Goal: Communication & Community: Ask a question

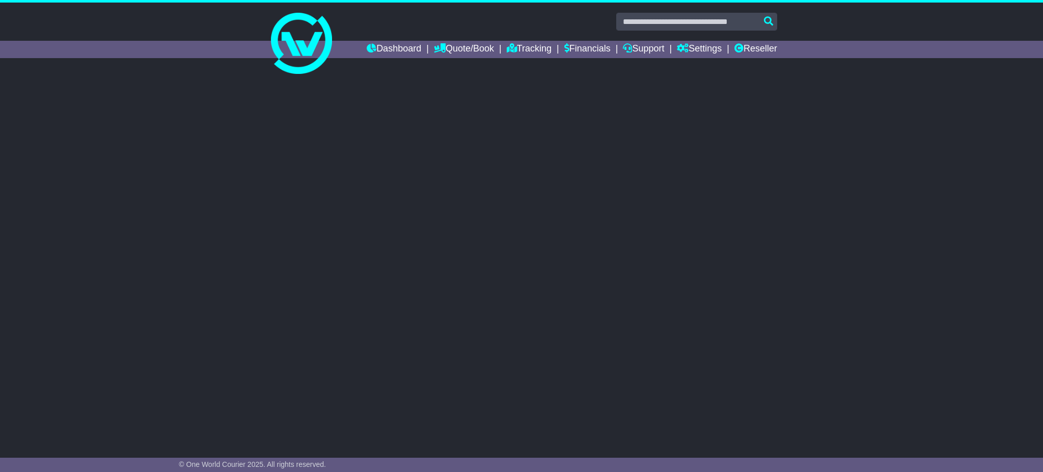
select select "**"
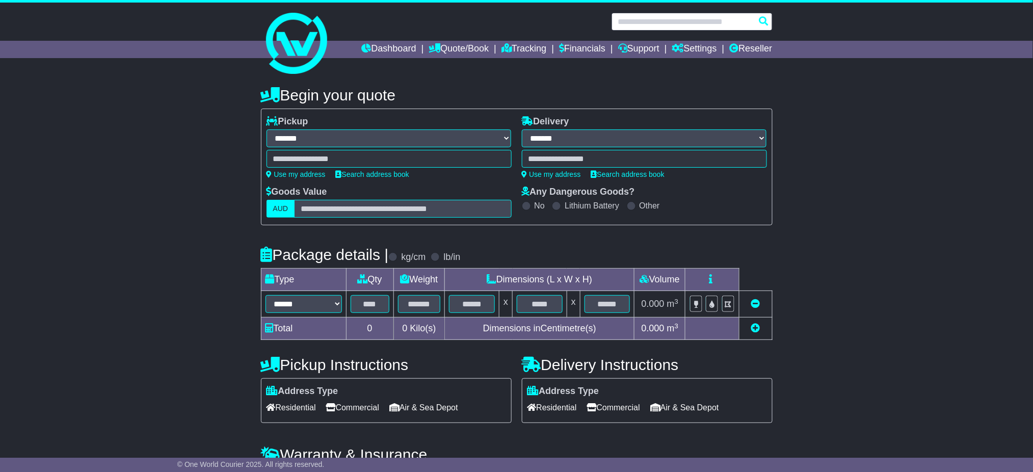
click at [670, 20] on input "text" at bounding box center [691, 22] width 161 height 18
paste input "**********"
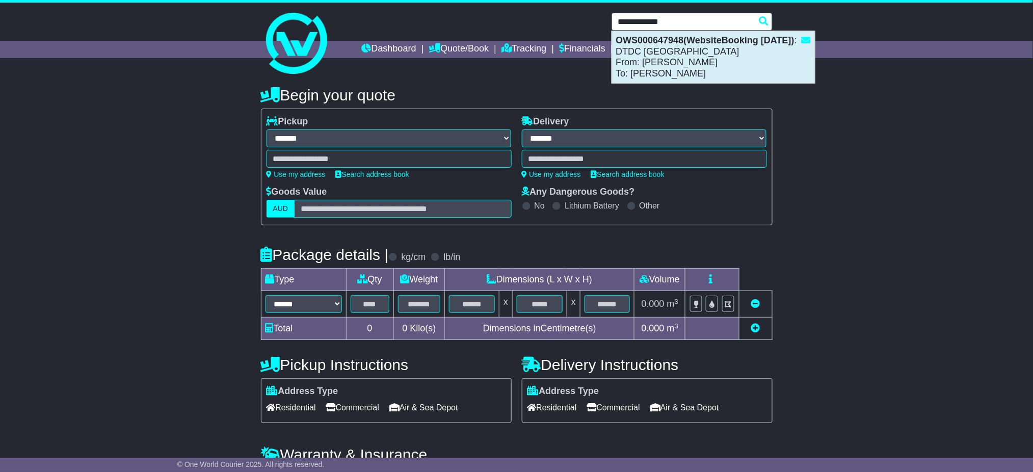
click at [687, 40] on strong "OWS000647948(WebsiteBooking 18-9-2025)" at bounding box center [705, 40] width 178 height 10
type input "**********"
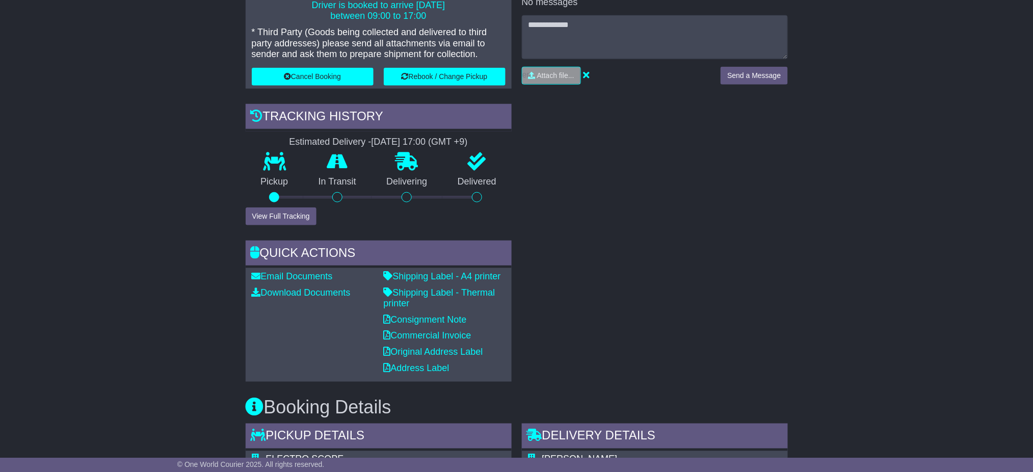
scroll to position [475, 0]
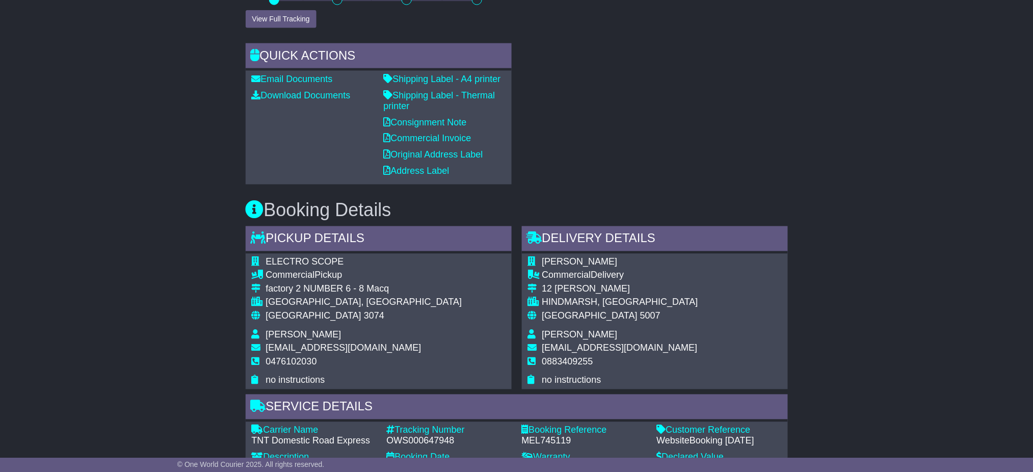
click at [427, 438] on div "OWS000647948" at bounding box center [449, 441] width 125 height 11
copy div "OWS000647948"
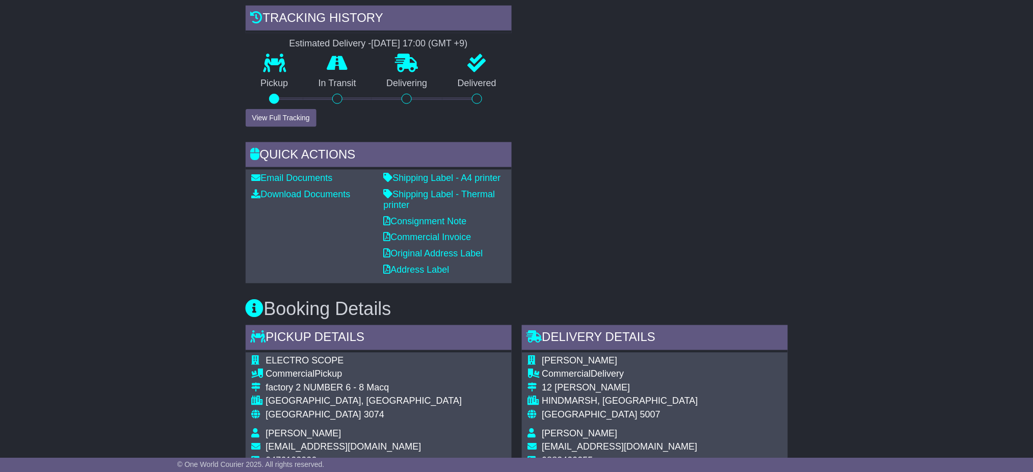
scroll to position [204, 0]
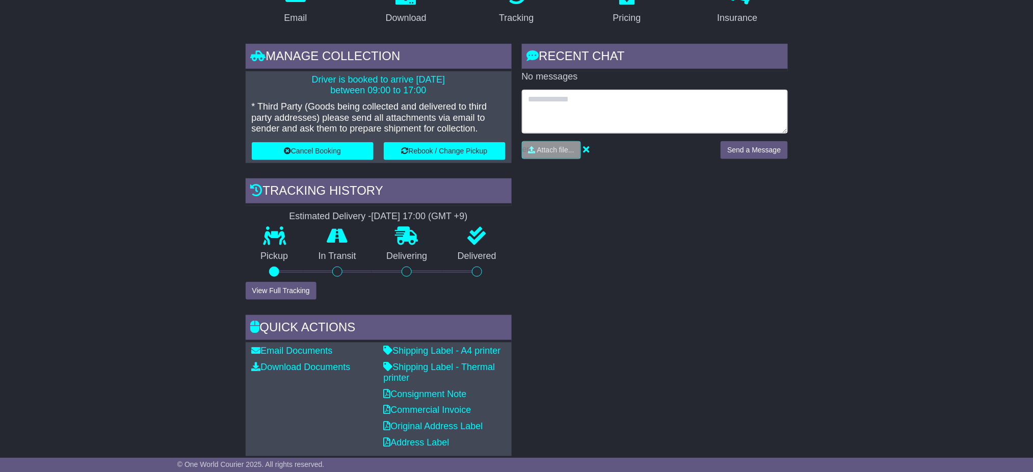
click at [558, 101] on textarea at bounding box center [655, 112] width 266 height 44
type textarea "**********"
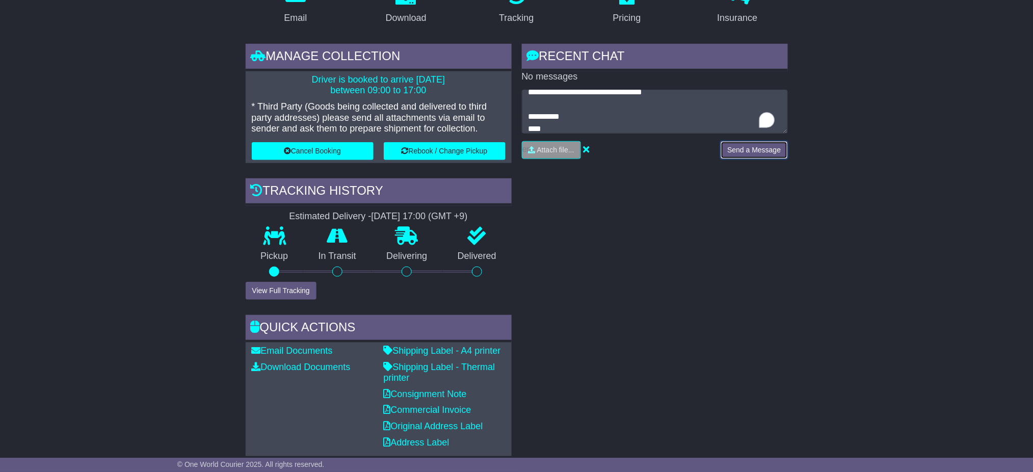
click at [765, 158] on button "Send a Message" at bounding box center [753, 150] width 67 height 18
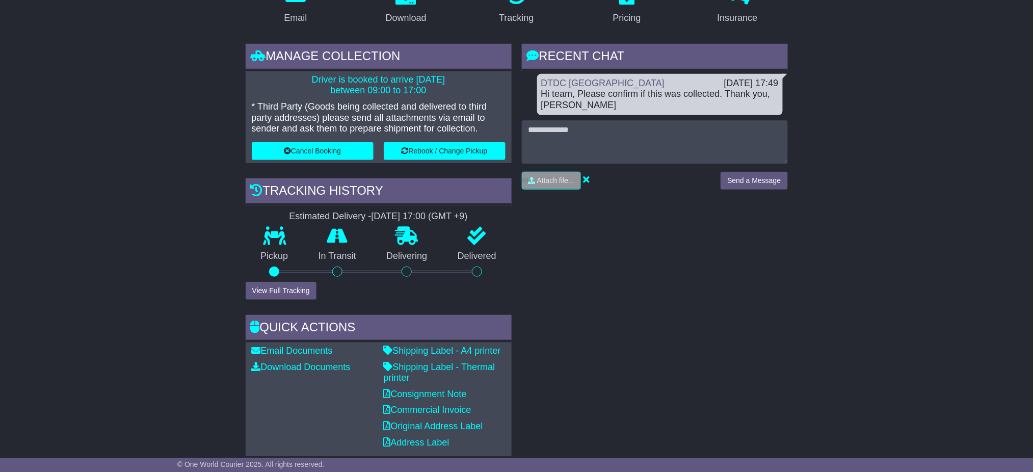
drag, startPoint x: 571, startPoint y: 248, endPoint x: 612, endPoint y: 209, distance: 56.6
click at [571, 248] on div "RECENT CHAT Loading... No messages DTDC Australia 18 Sep 2025 17:49 Hi team, Pl…" at bounding box center [655, 250] width 276 height 412
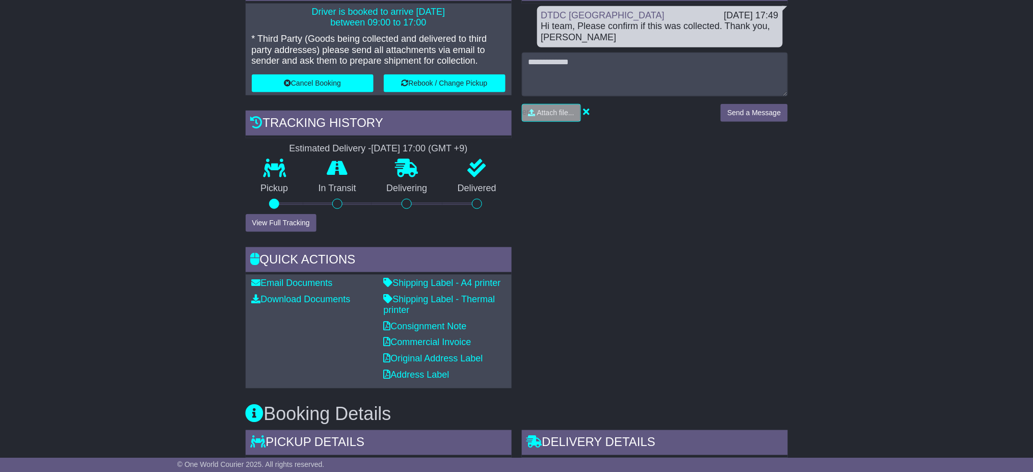
scroll to position [0, 0]
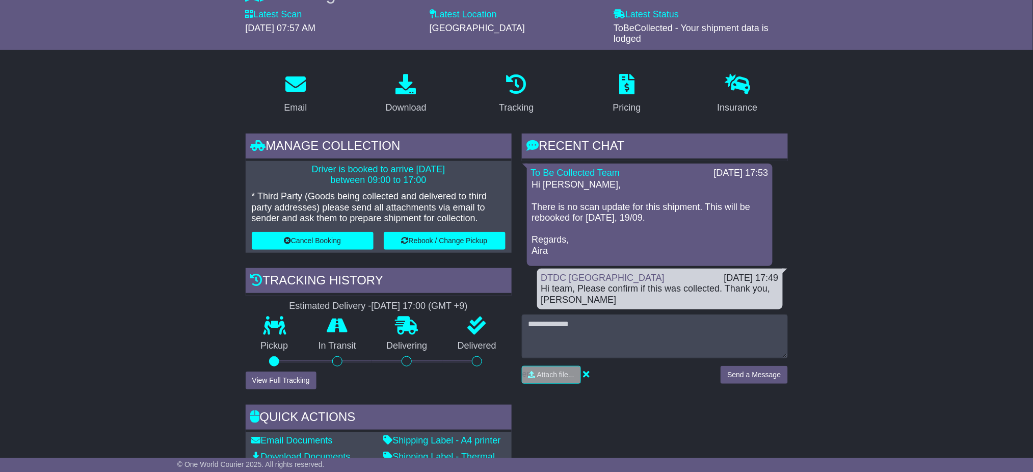
scroll to position [408, 0]
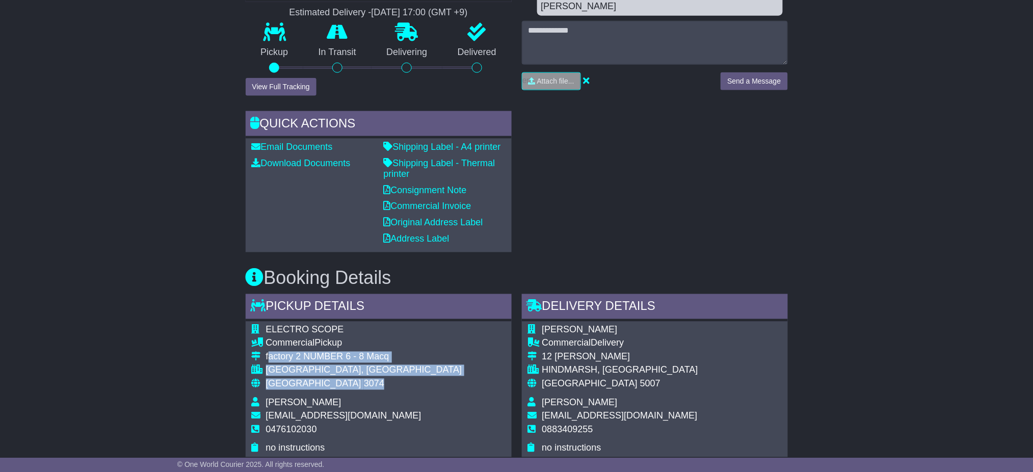
drag, startPoint x: 267, startPoint y: 353, endPoint x: 336, endPoint y: 381, distance: 74.5
click at [336, 381] on tbody "ELECTRO SCOPE Commercial Pickup factory 2 NUMBER 6 - 8 Macq [GEOGRAPHIC_DATA], …" at bounding box center [357, 389] width 210 height 129
copy tbody "actory 2 [STREET_ADDRESS]"
click at [376, 387] on div "Australia 3074" at bounding box center [364, 384] width 196 height 11
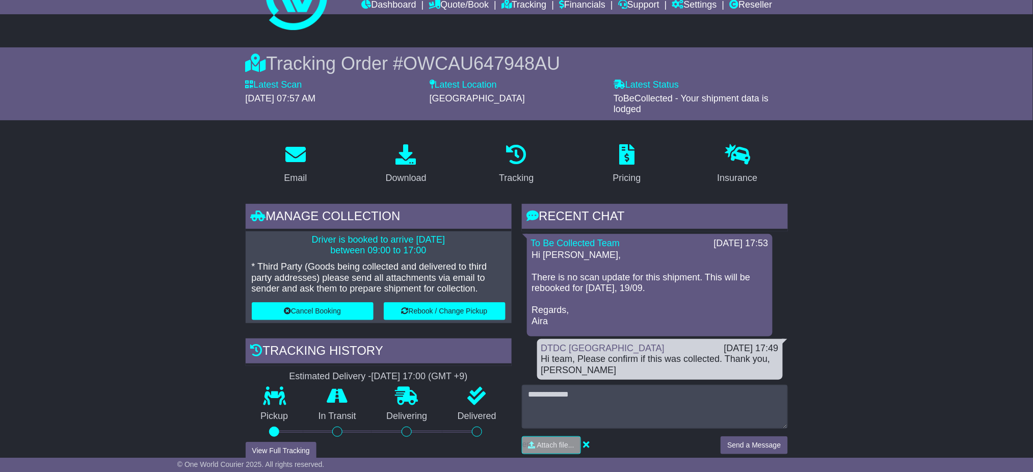
scroll to position [68, 0]
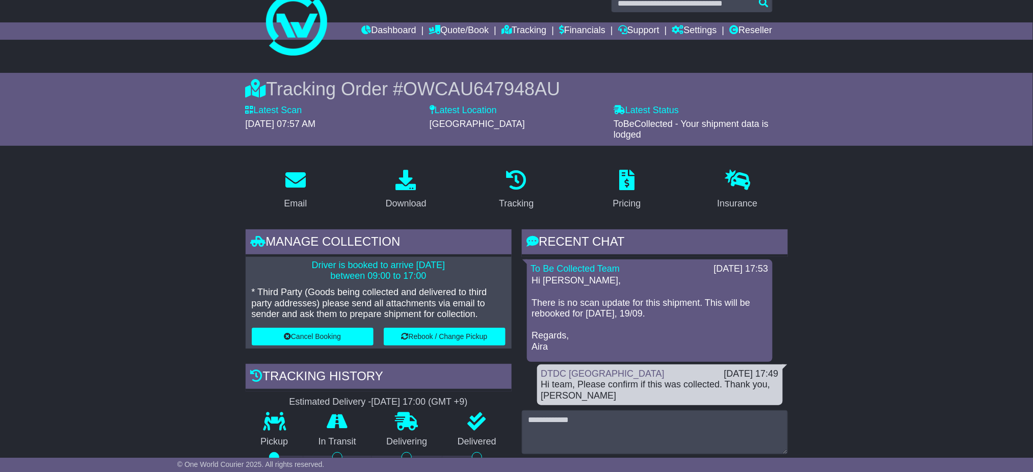
scroll to position [0, 0]
